Goal: Task Accomplishment & Management: Manage account settings

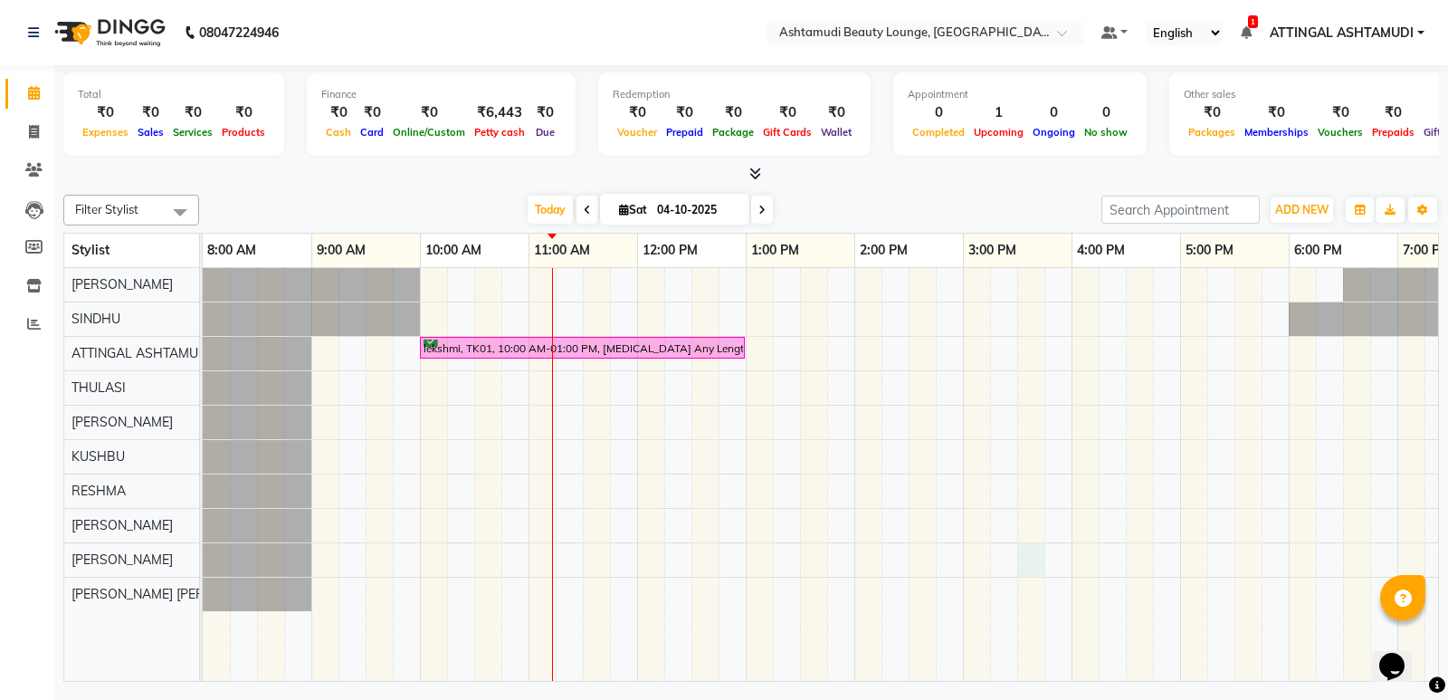
click at [1020, 564] on div "lekshmi, TK01, 10:00 AM-01:00 PM, [MEDICAL_DATA] Any Length Offer" at bounding box center [909, 474] width 1412 height 413
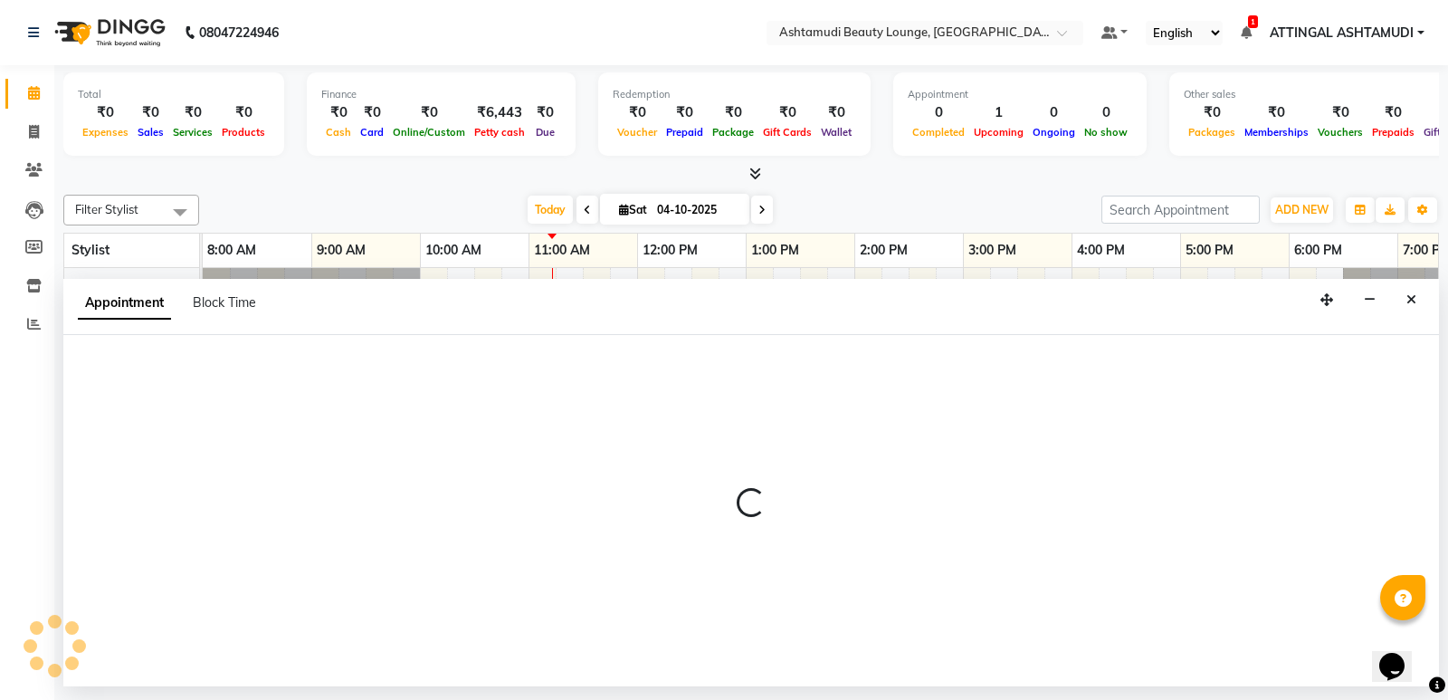
select select "77514"
select select "930"
select select "tentative"
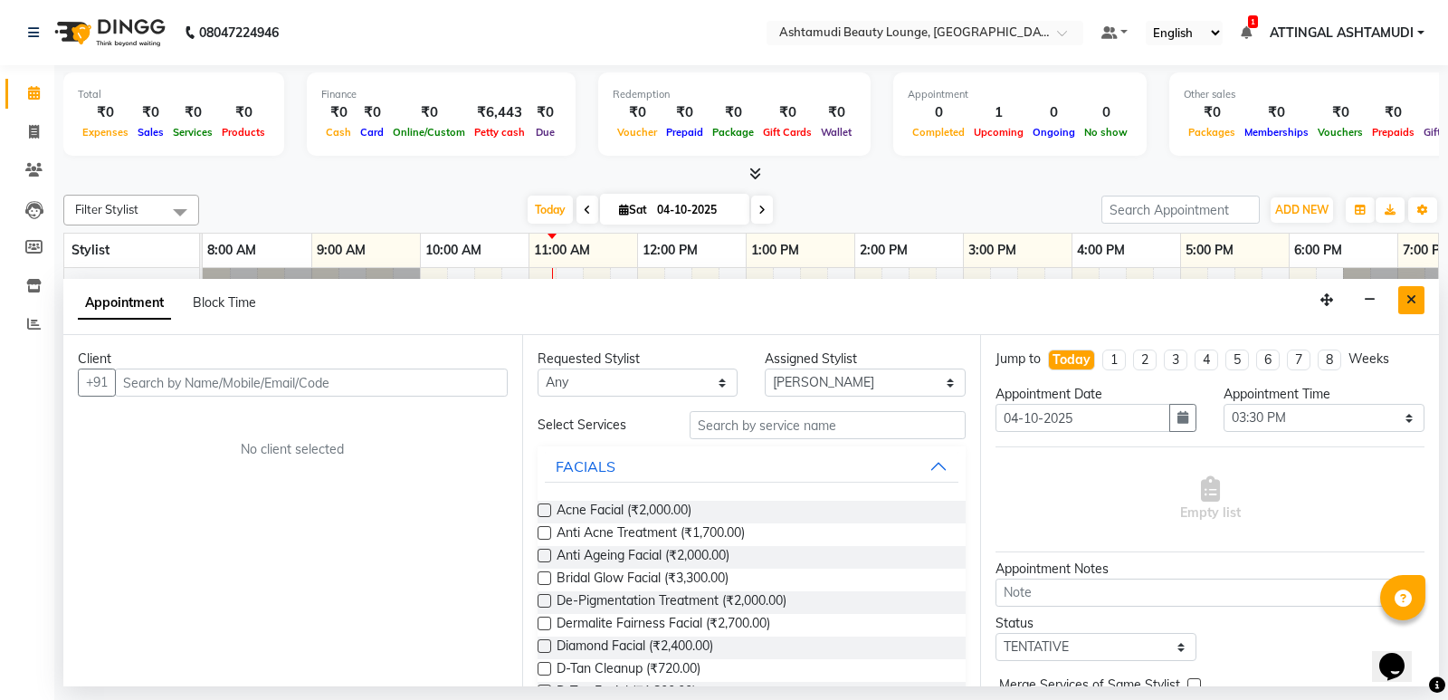
click at [1406, 299] on button "Close" at bounding box center [1412, 300] width 26 height 28
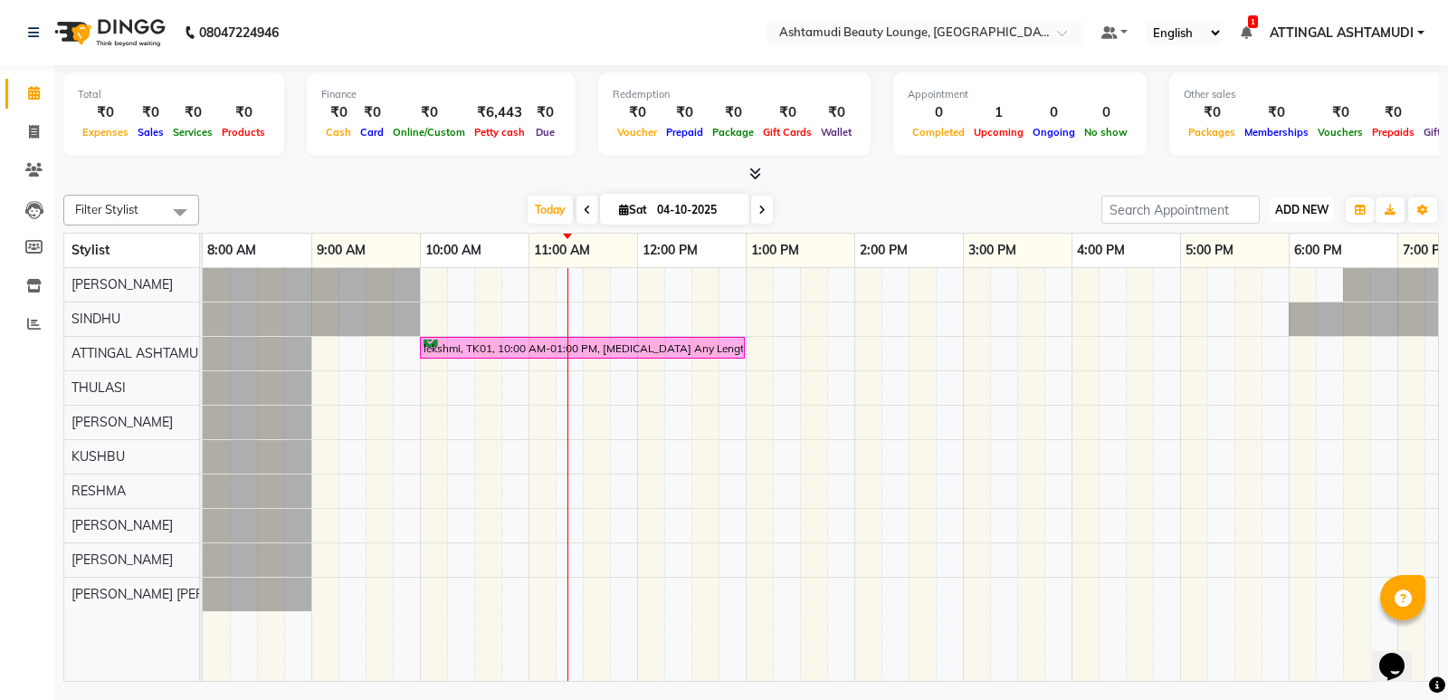
click at [1300, 203] on span "ADD NEW" at bounding box center [1302, 210] width 53 height 14
click at [1251, 308] on link "Add Attendance" at bounding box center [1261, 315] width 143 height 24
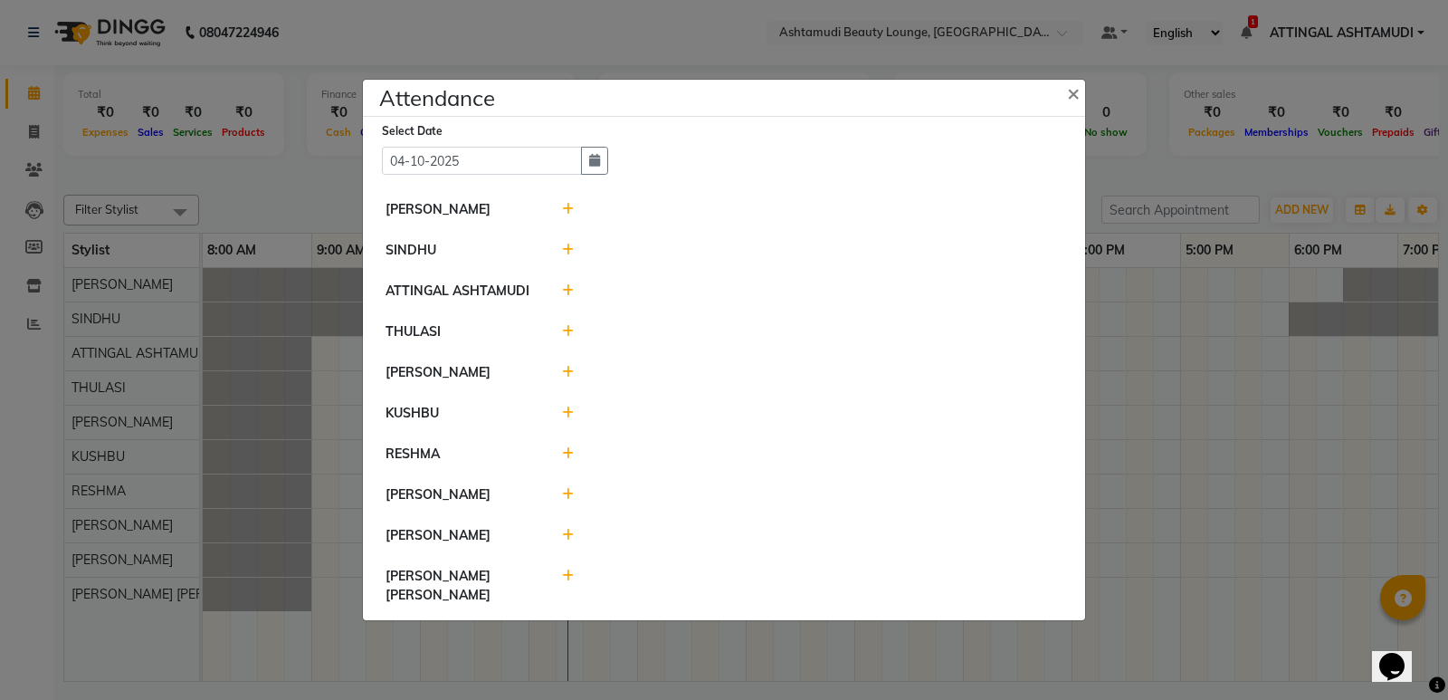
click at [573, 215] on div at bounding box center [813, 209] width 529 height 19
click at [566, 215] on icon at bounding box center [568, 209] width 12 height 13
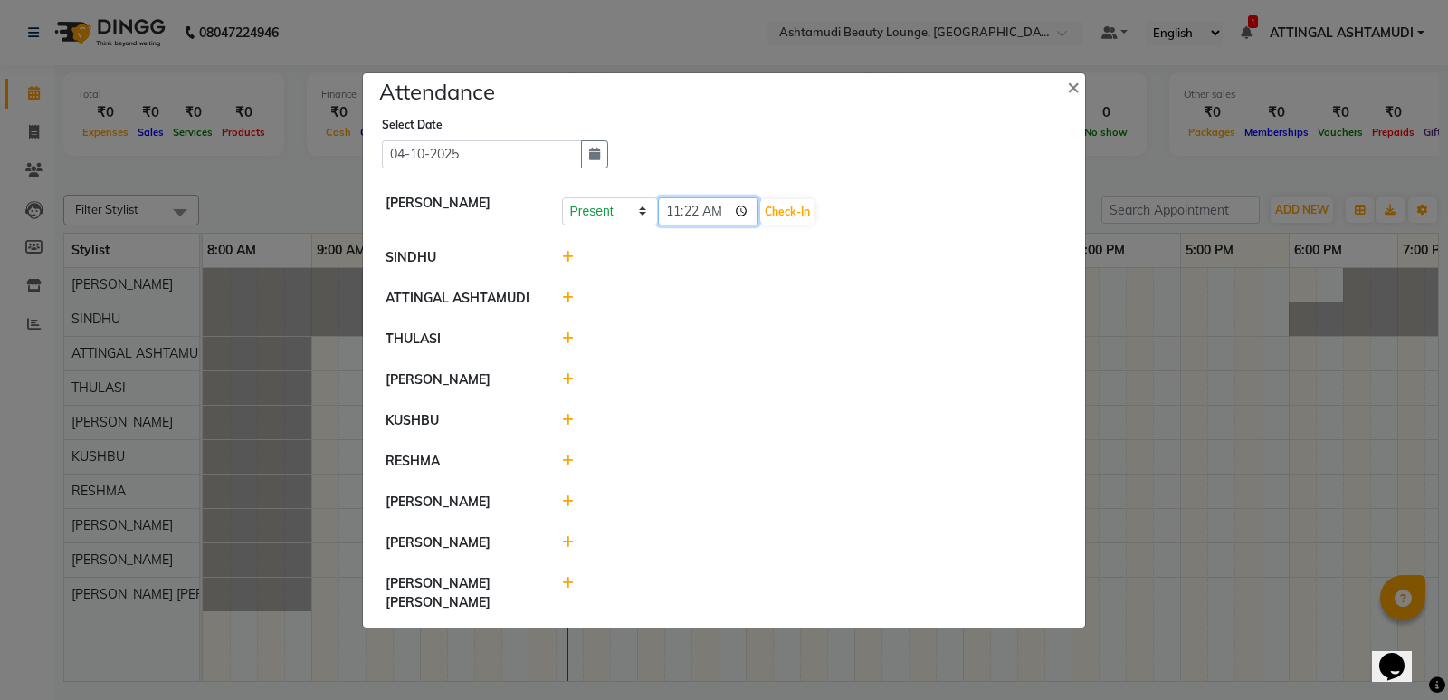
click at [677, 225] on input "11:22" at bounding box center [708, 211] width 101 height 28
type input "09:40"
click at [760, 223] on button "Check-In" at bounding box center [787, 211] width 54 height 25
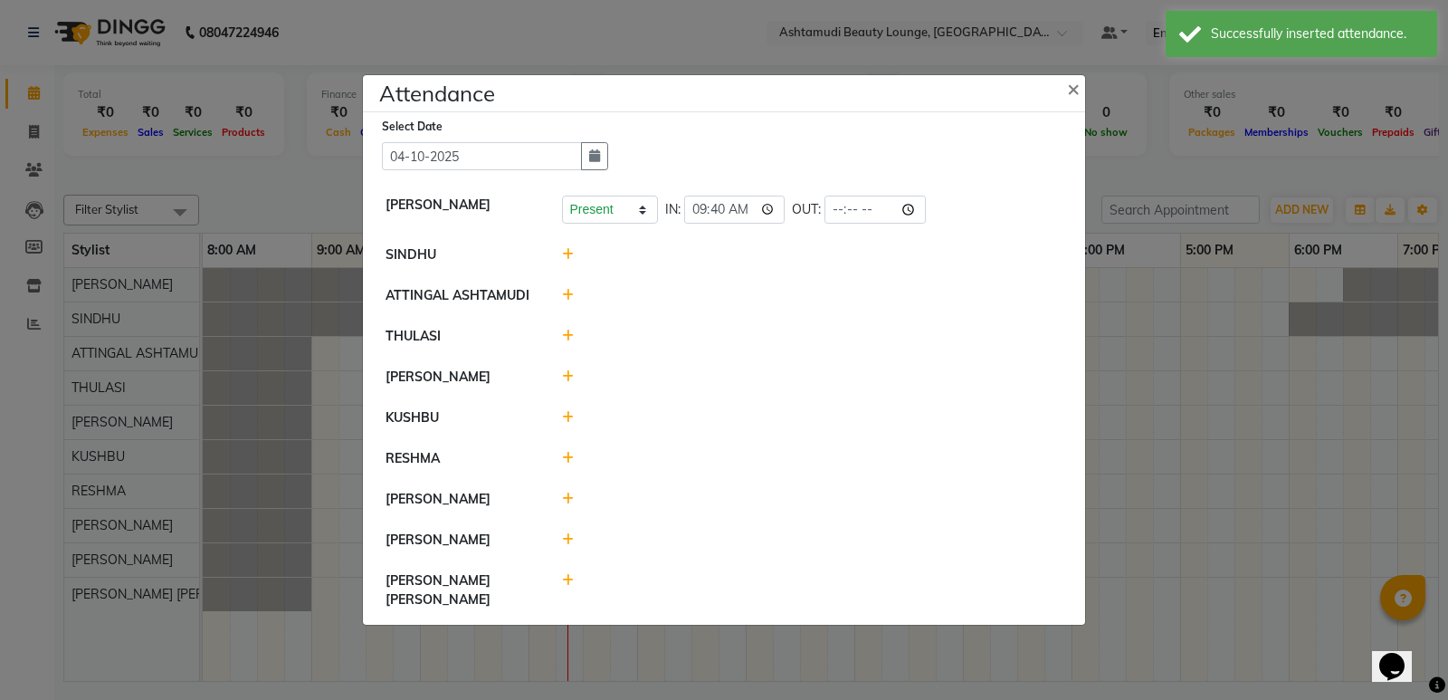
click at [564, 260] on icon at bounding box center [568, 254] width 12 height 13
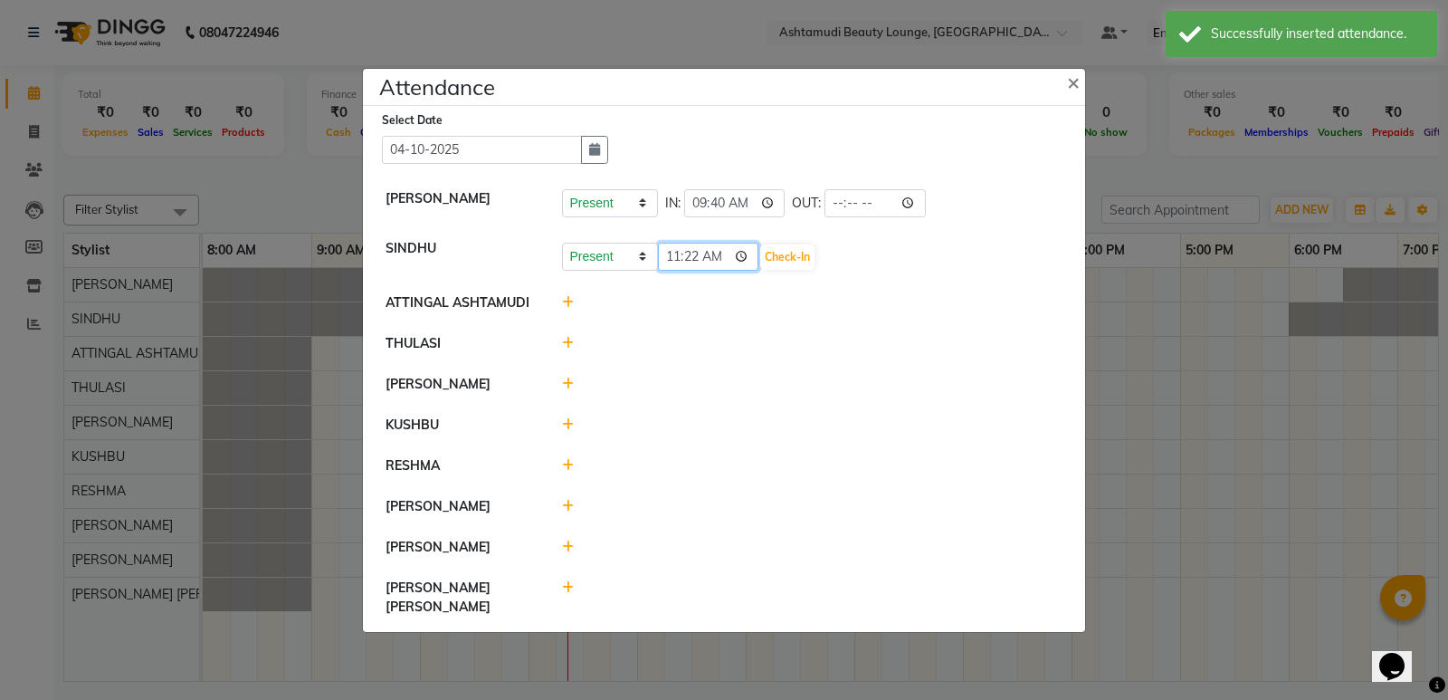
click at [672, 271] on input "11:22" at bounding box center [708, 257] width 101 height 28
type input "09:45"
click at [765, 261] on button "Check-In" at bounding box center [787, 256] width 54 height 25
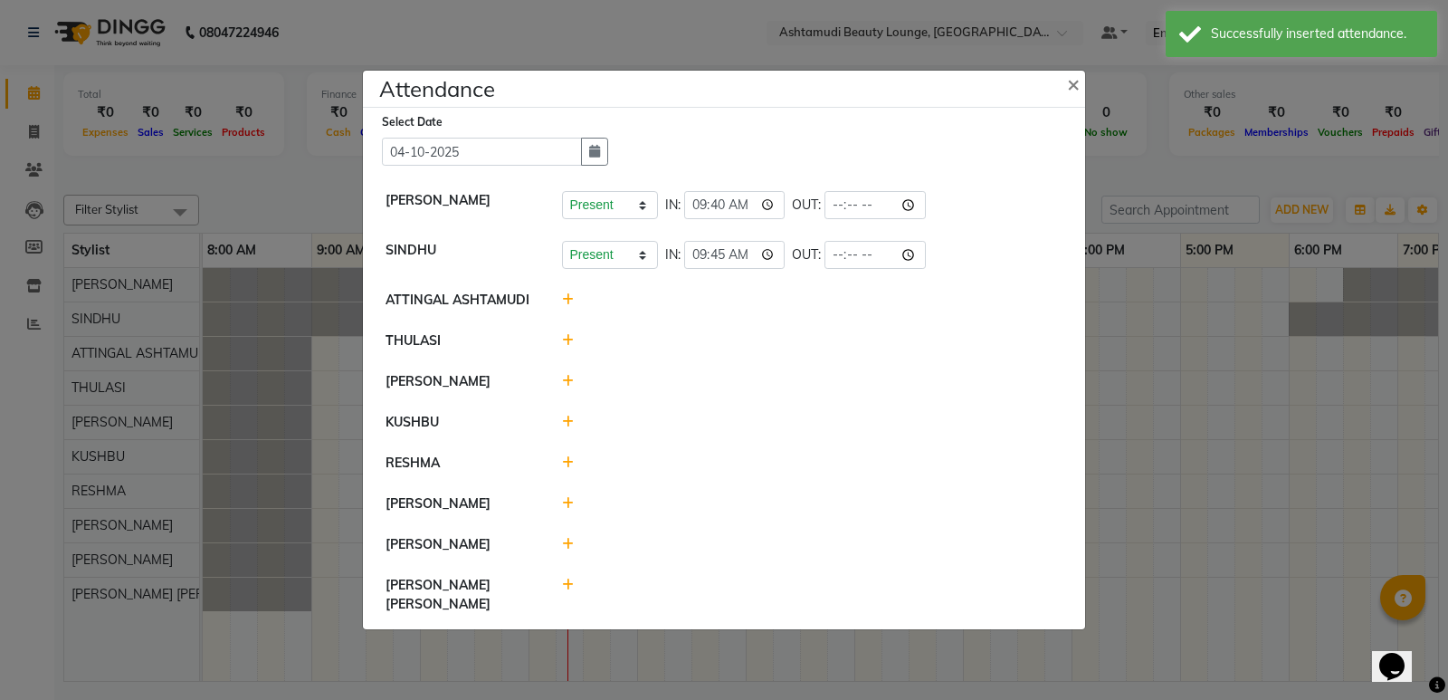
click at [567, 347] on icon at bounding box center [568, 340] width 12 height 13
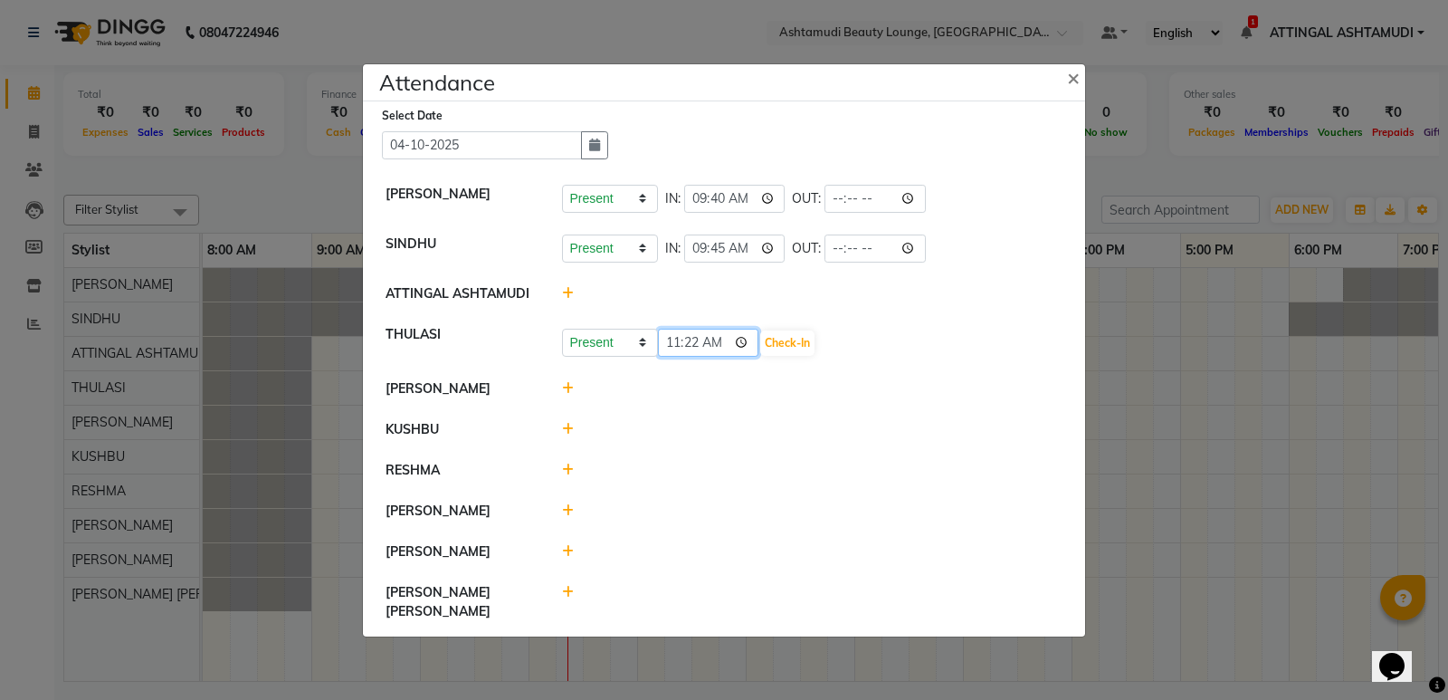
click at [674, 357] on input "11:22" at bounding box center [708, 343] width 101 height 28
type input "09:15"
click at [773, 349] on button "Check-In" at bounding box center [787, 342] width 54 height 25
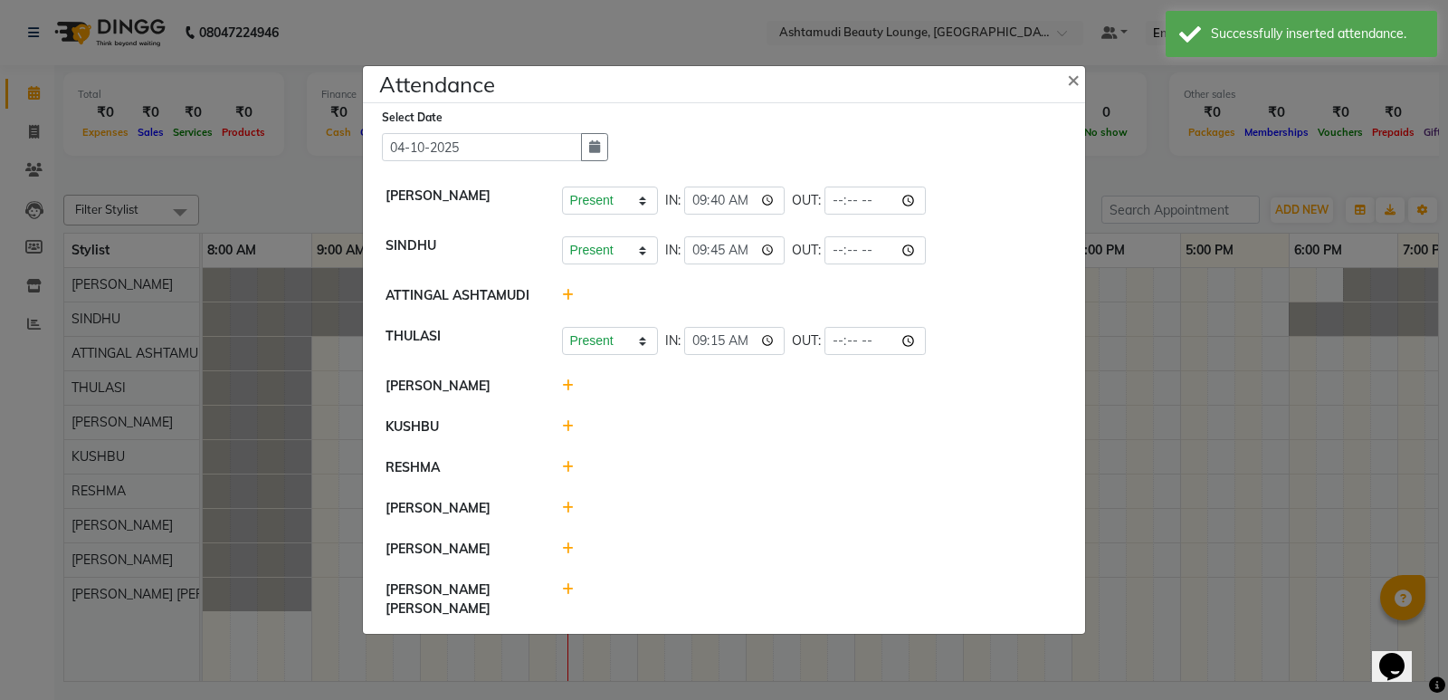
click at [567, 433] on icon at bounding box center [568, 426] width 12 height 13
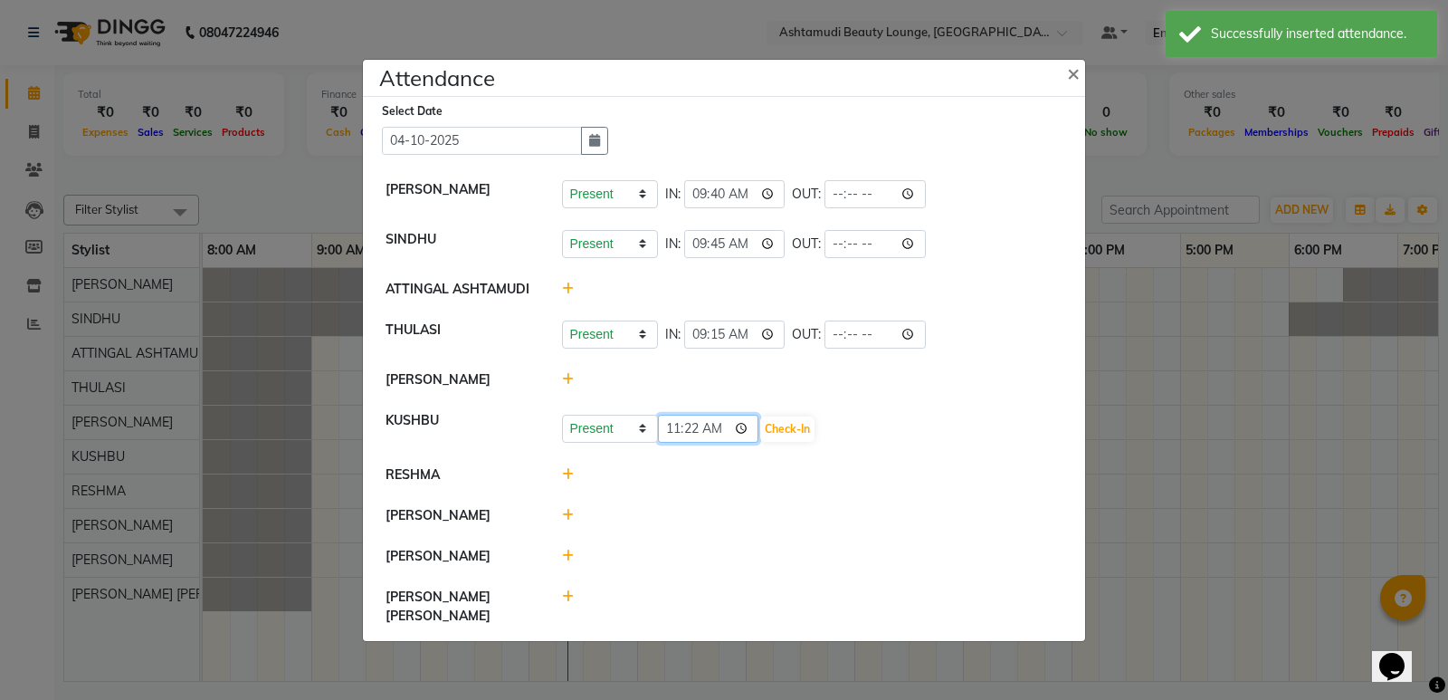
click at [679, 443] on input "11:22" at bounding box center [708, 429] width 101 height 28
type input "09:55"
click at [760, 436] on button "Check-In" at bounding box center [787, 428] width 54 height 25
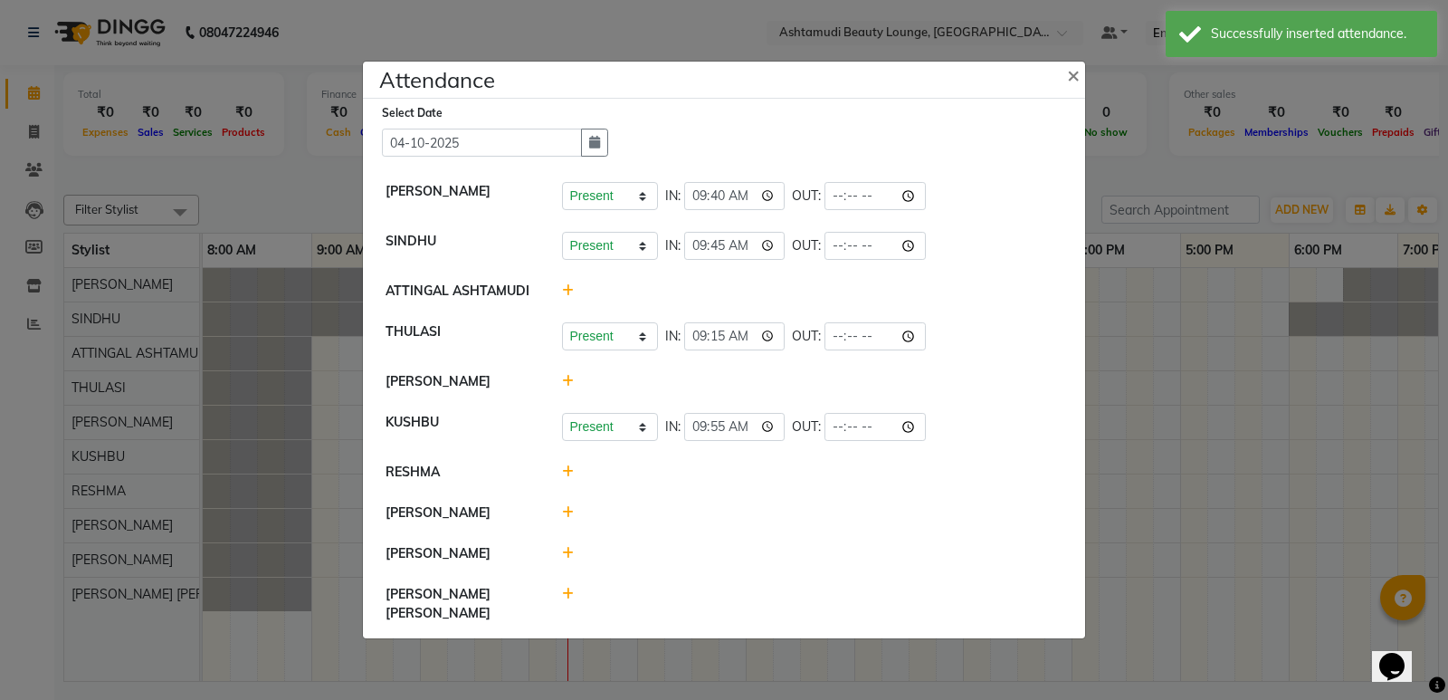
click at [569, 478] on icon at bounding box center [568, 471] width 12 height 13
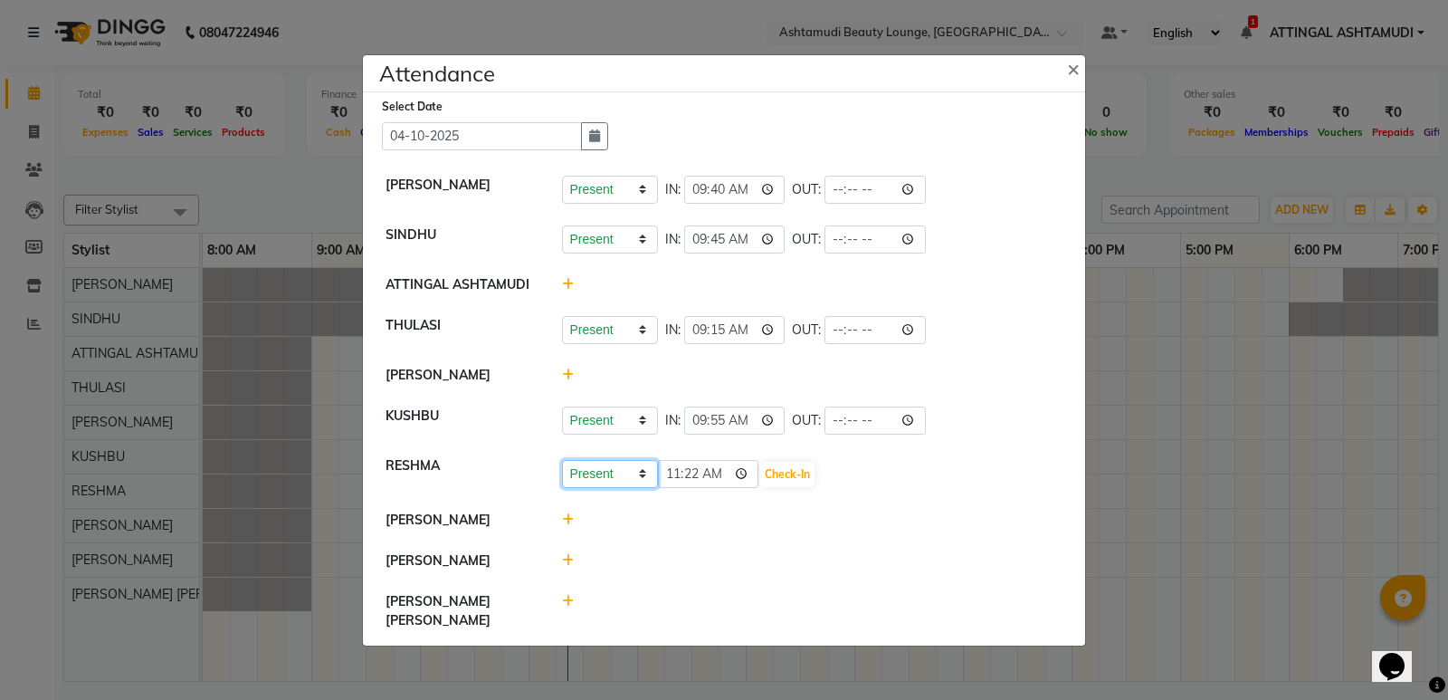
click at [642, 485] on select "Present Absent Late Half Day Weekly Off" at bounding box center [610, 474] width 96 height 28
select select "A"
click at [562, 469] on select "Present Absent Late Half Day Weekly Off" at bounding box center [610, 474] width 96 height 28
click at [670, 484] on button "Save" at bounding box center [677, 474] width 35 height 25
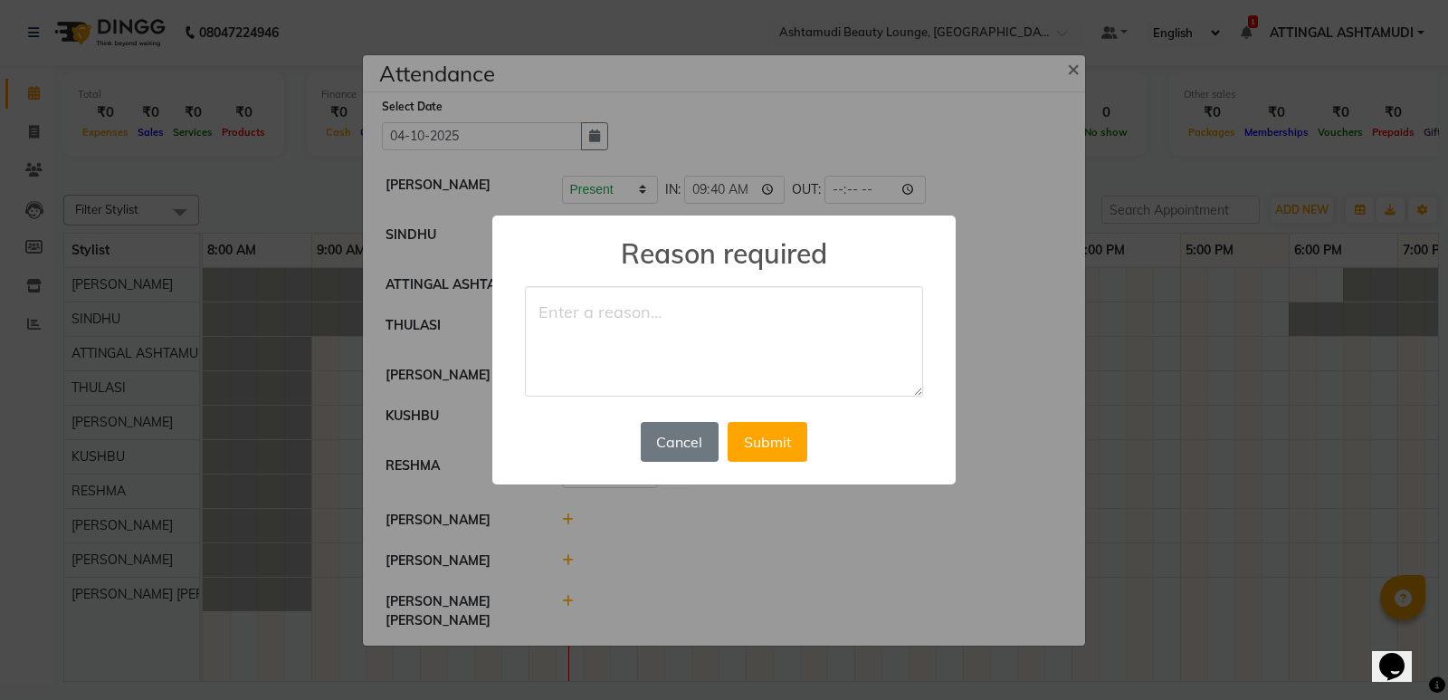
click at [583, 315] on textarea at bounding box center [724, 341] width 398 height 110
type textarea "LEAVE"
click at [755, 443] on button "Submit" at bounding box center [768, 442] width 80 height 40
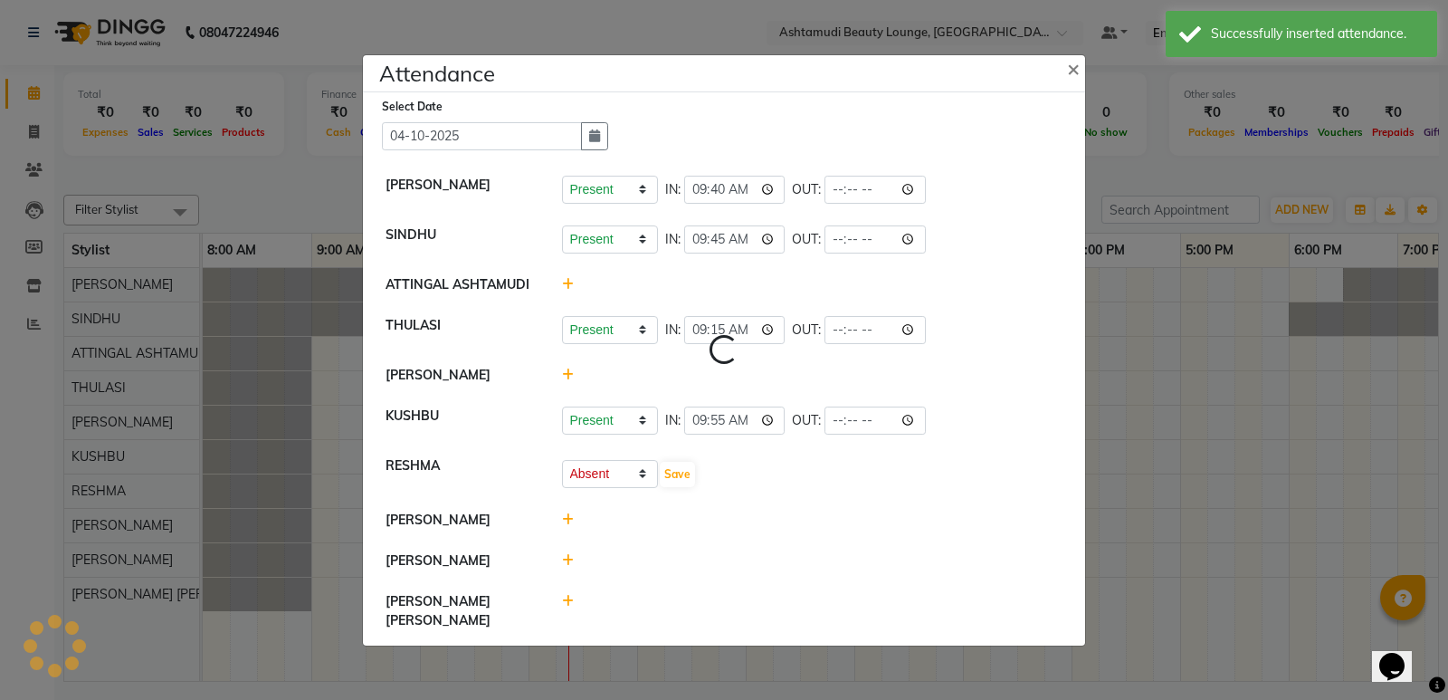
select select "A"
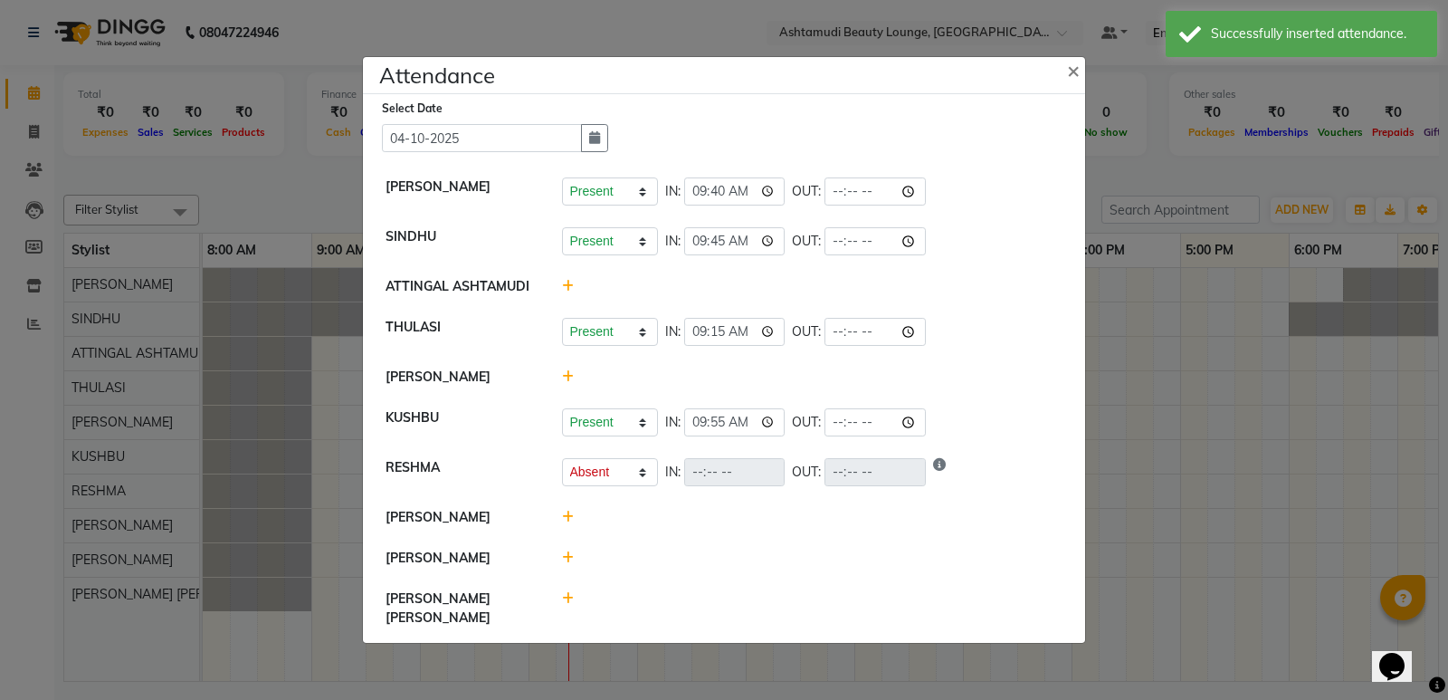
click at [567, 523] on icon at bounding box center [568, 517] width 12 height 13
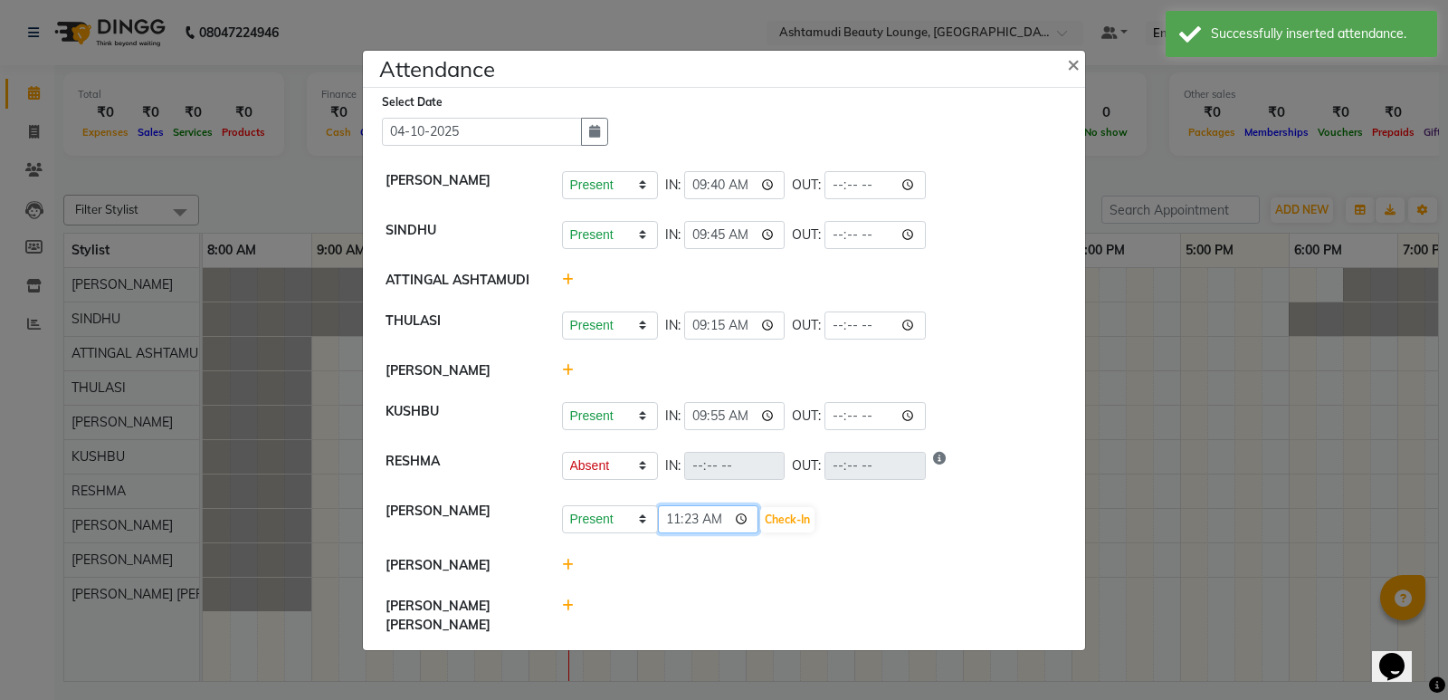
click at [669, 533] on input "11:23" at bounding box center [708, 519] width 101 height 28
type input "09:45"
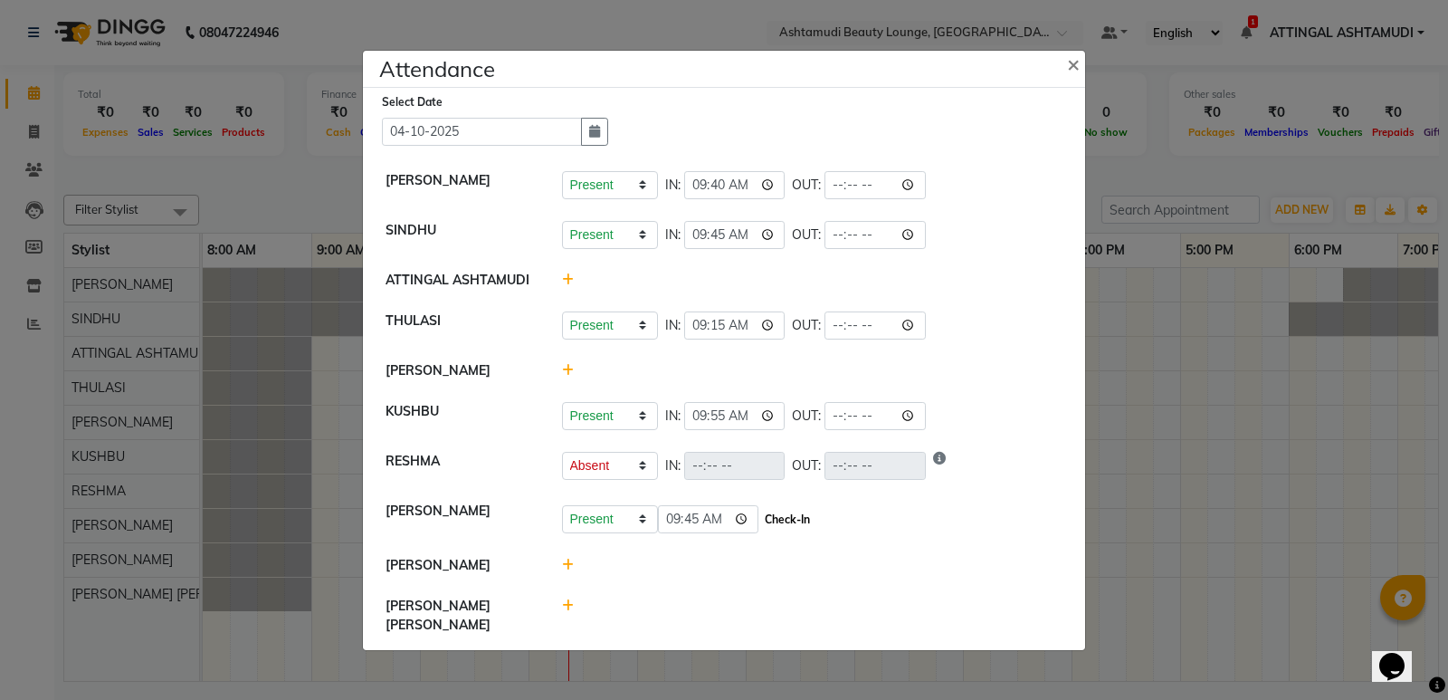
click at [760, 527] on button "Check-In" at bounding box center [787, 519] width 54 height 25
select select "A"
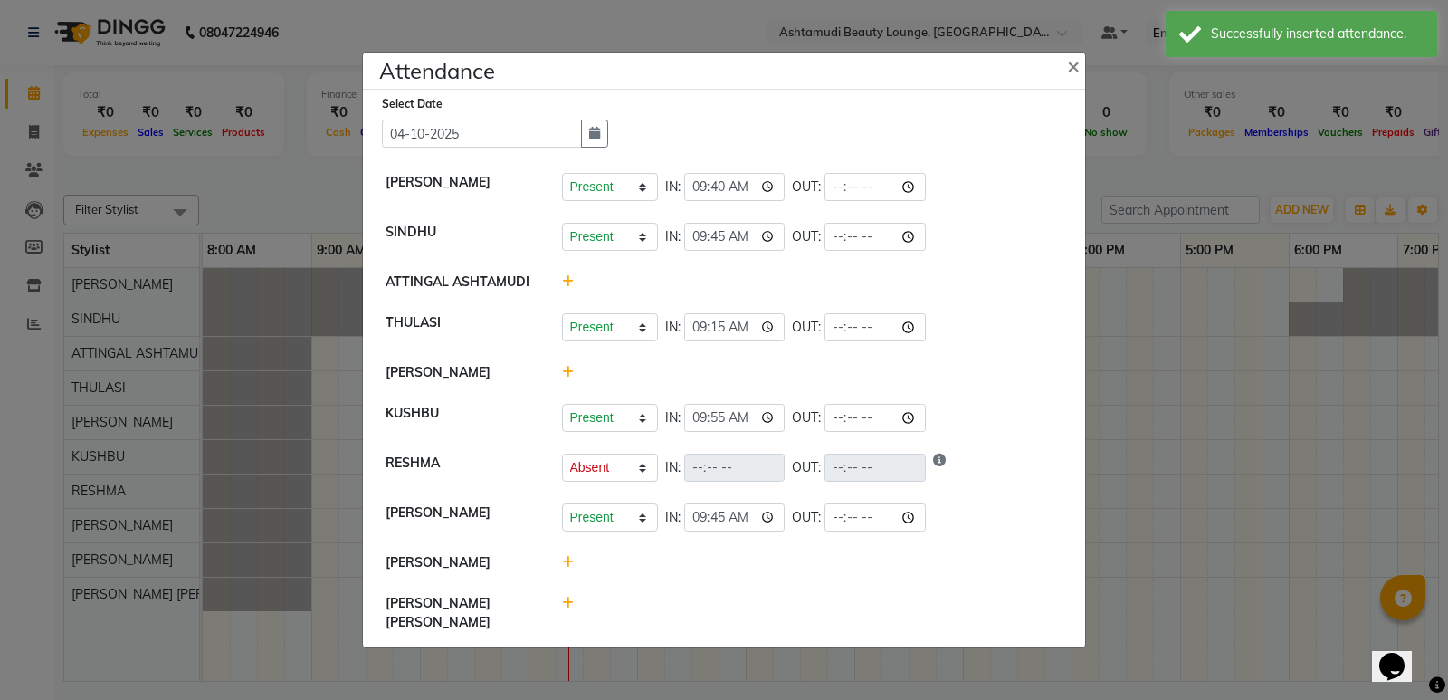
click at [562, 609] on icon at bounding box center [568, 603] width 12 height 13
click at [671, 619] on input "11:23" at bounding box center [708, 611] width 101 height 28
type input "09:40"
click at [761, 614] on button "Check-In" at bounding box center [787, 611] width 54 height 25
select select "A"
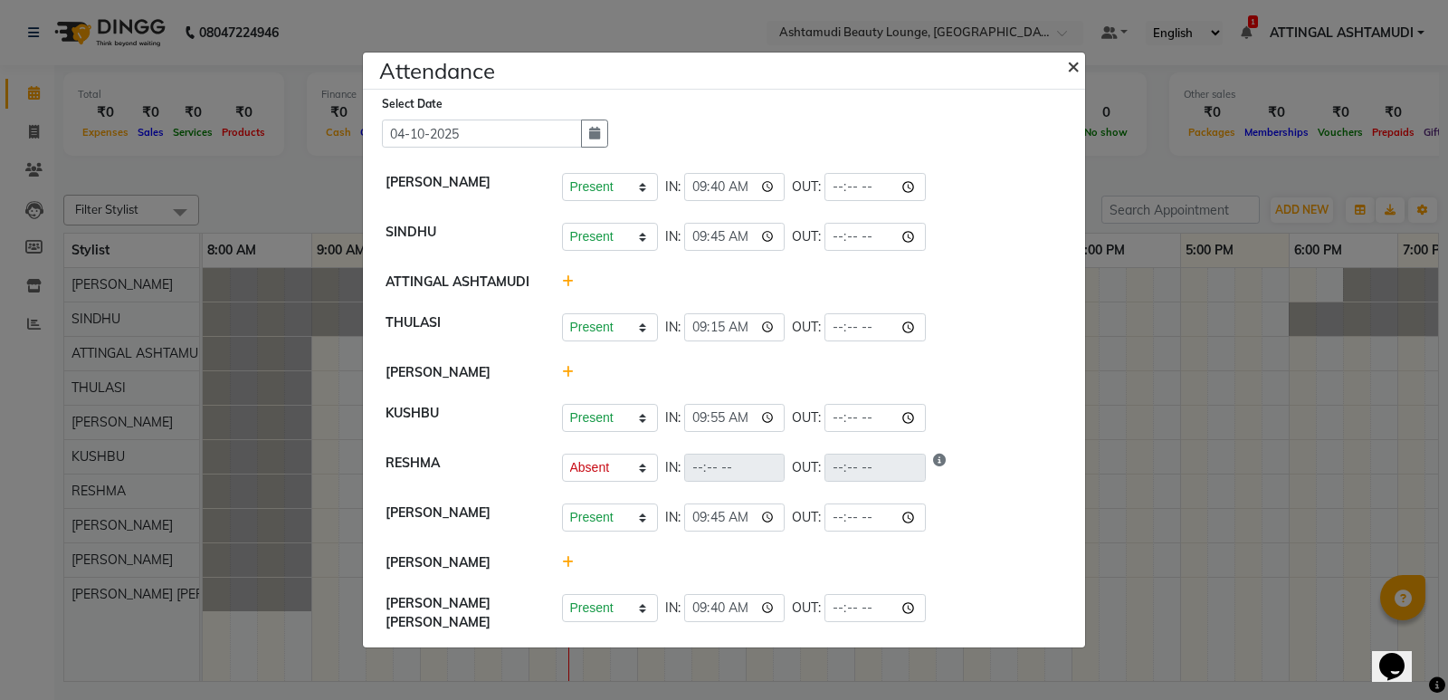
click at [1073, 73] on span "×" at bounding box center [1073, 65] width 13 height 27
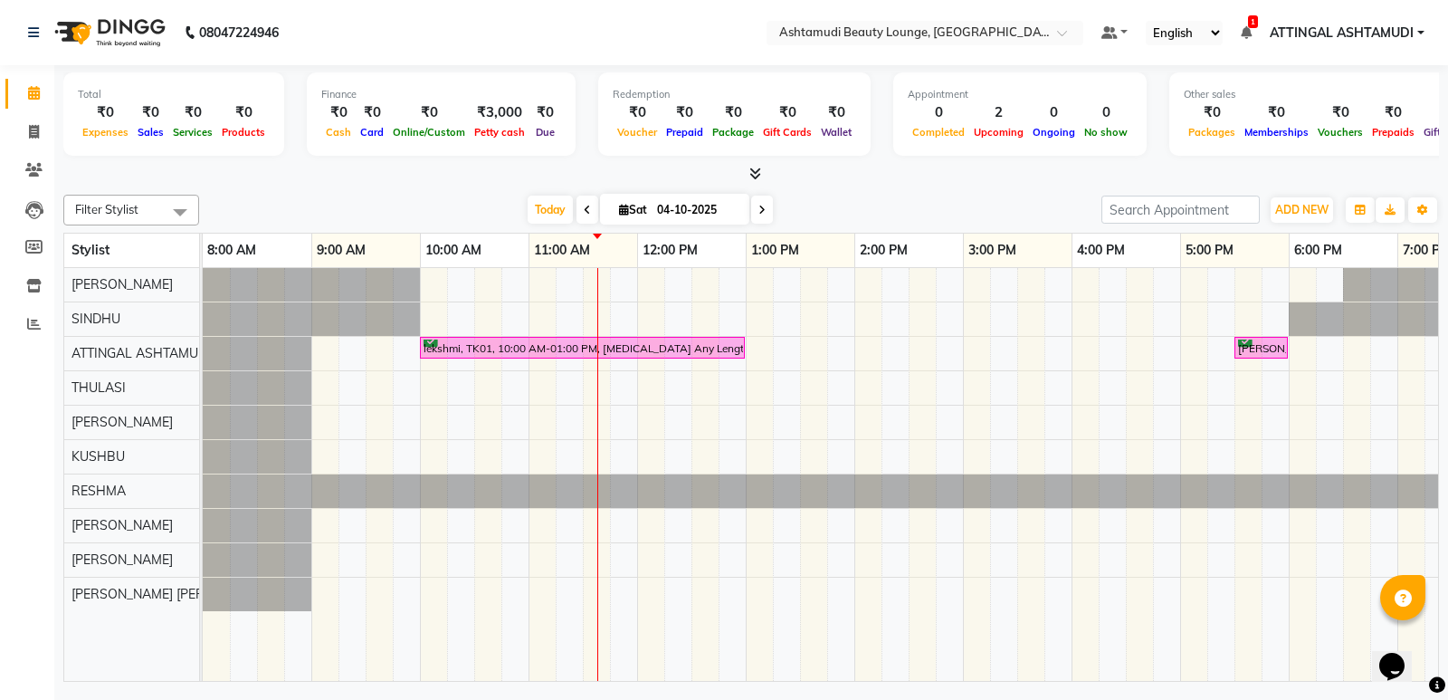
drag, startPoint x: 0, startPoint y: 529, endPoint x: 0, endPoint y: 570, distance: 41.6
click at [0, 559] on div "Calendar Invoice Clients Leads Members Inventory Reports Completed InProgress U…" at bounding box center [122, 362] width 244 height 621
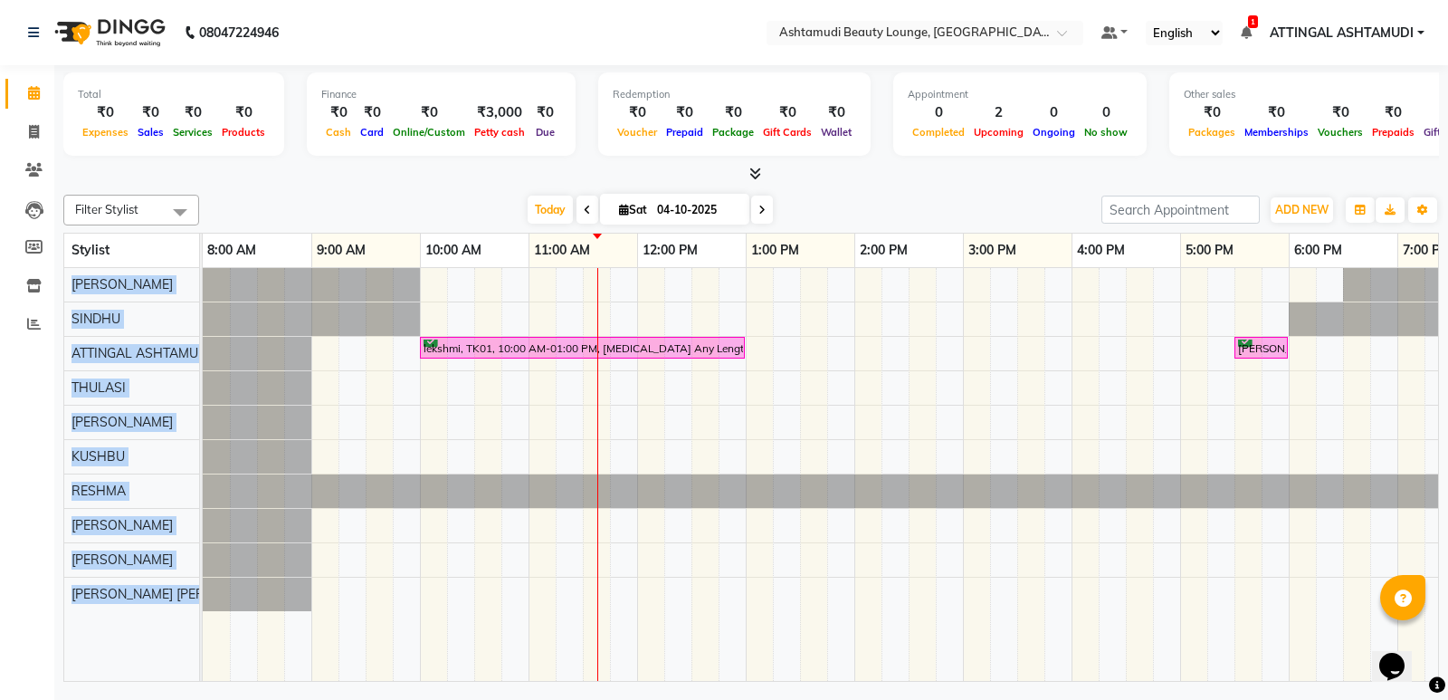
click at [274, 673] on tr "ARYA A SINDHU ATTINGAL ASHTAMUDI THULASI ABHIRAMI [PERSON_NAME] RESHMA Radhika …" at bounding box center [751, 475] width 1375 height 414
